Goal: Information Seeking & Learning: Browse casually

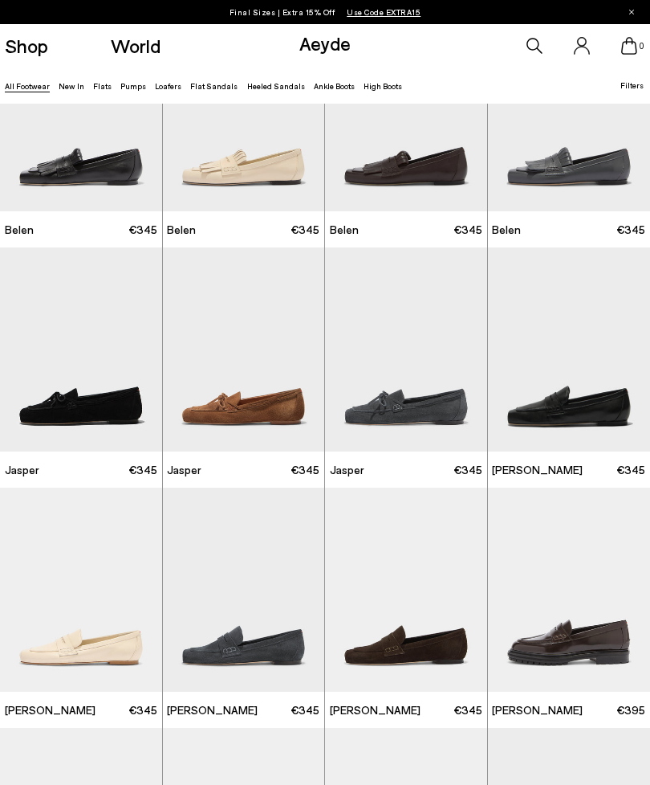
scroll to position [142, 0]
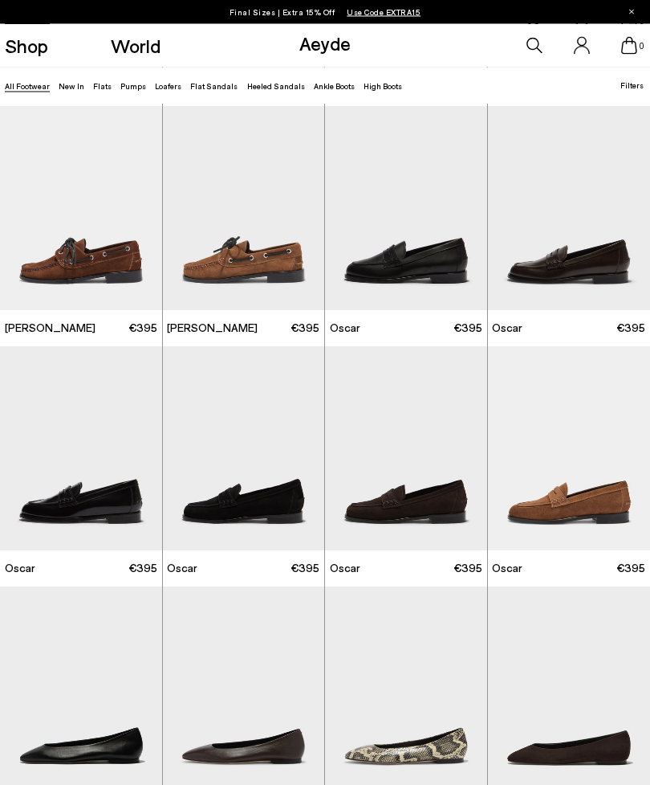
scroll to position [964, 0]
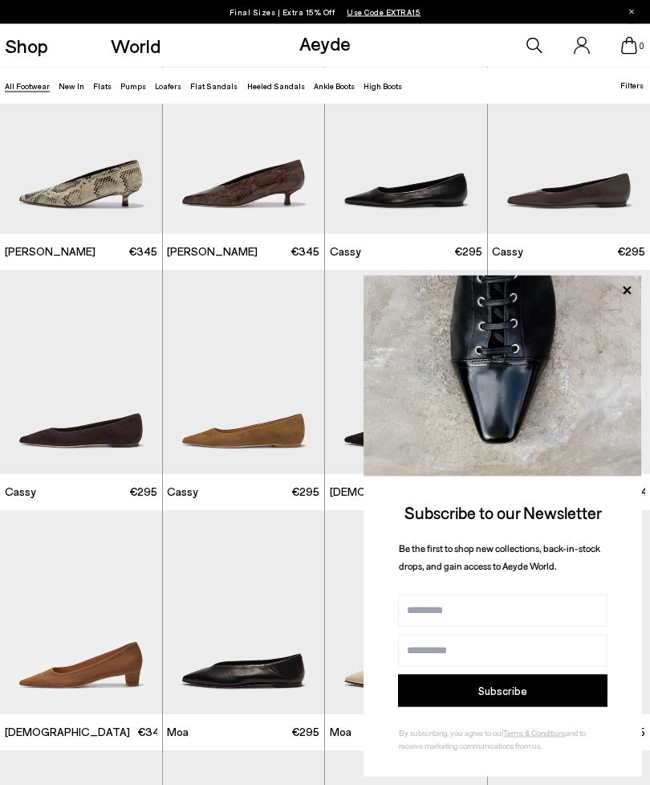
scroll to position [3435, 0]
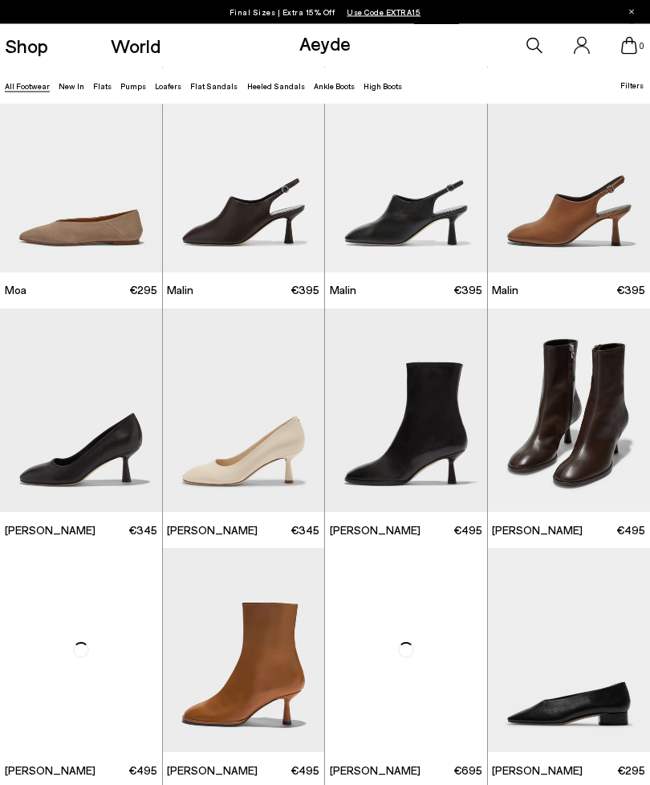
scroll to position [4357, 0]
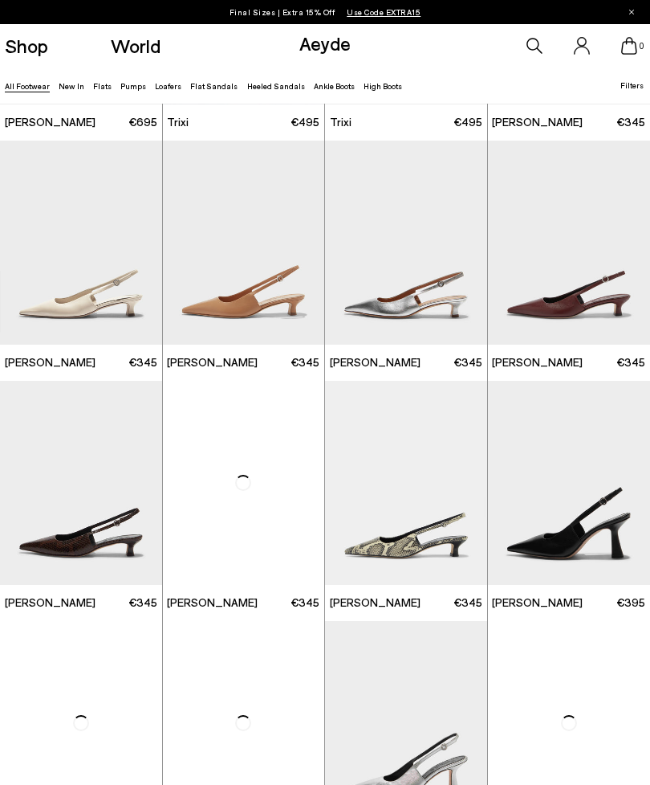
scroll to position [6205, 0]
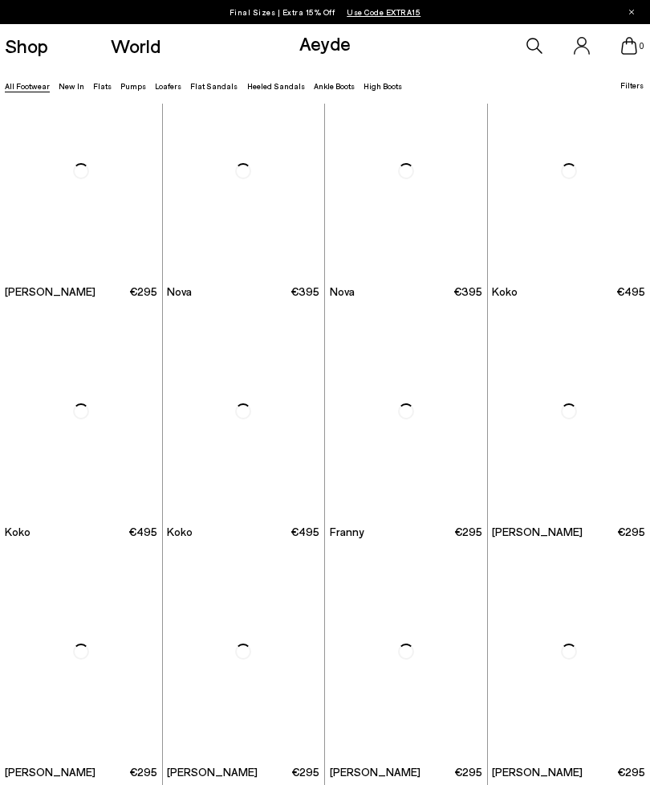
scroll to position [7718, 0]
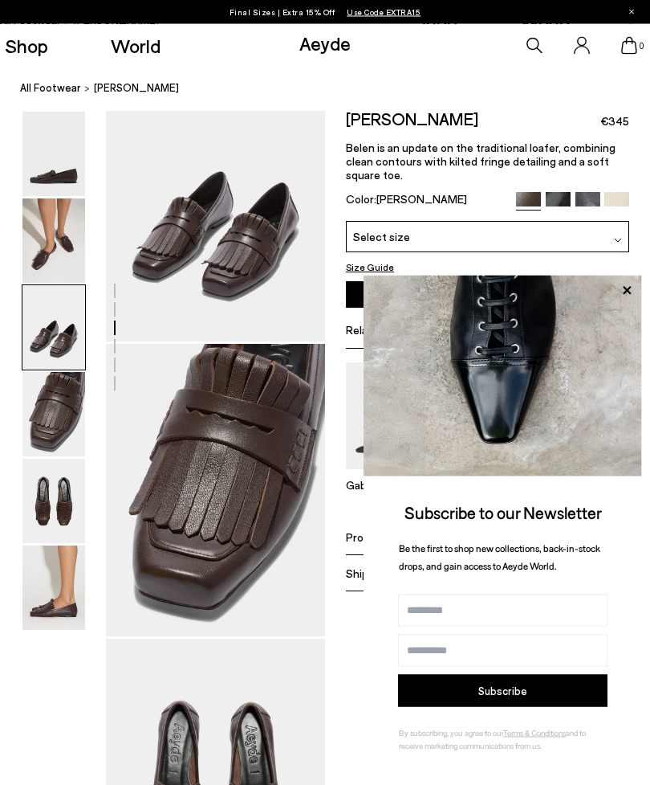
scroll to position [652, 0]
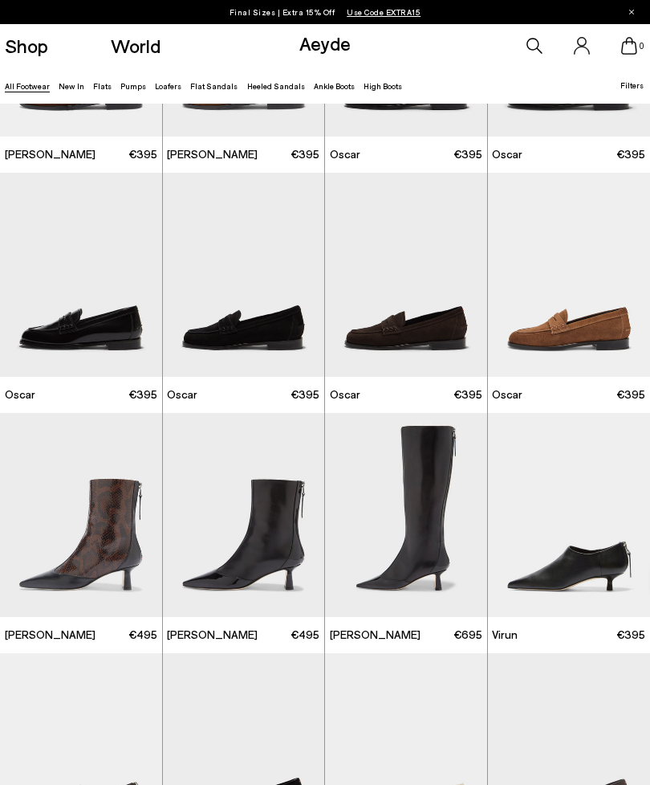
scroll to position [1090, 0]
